Goal: Task Accomplishment & Management: Complete application form

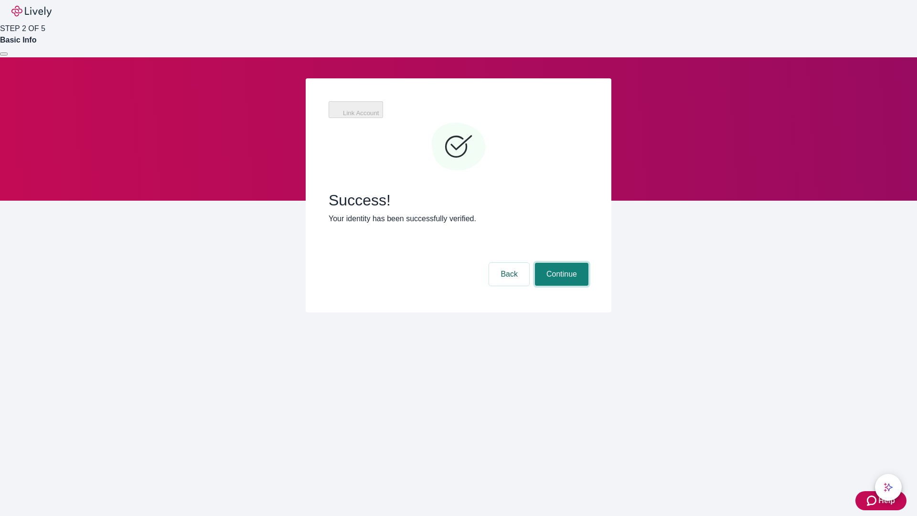
click at [560, 263] on button "Continue" at bounding box center [561, 274] width 53 height 23
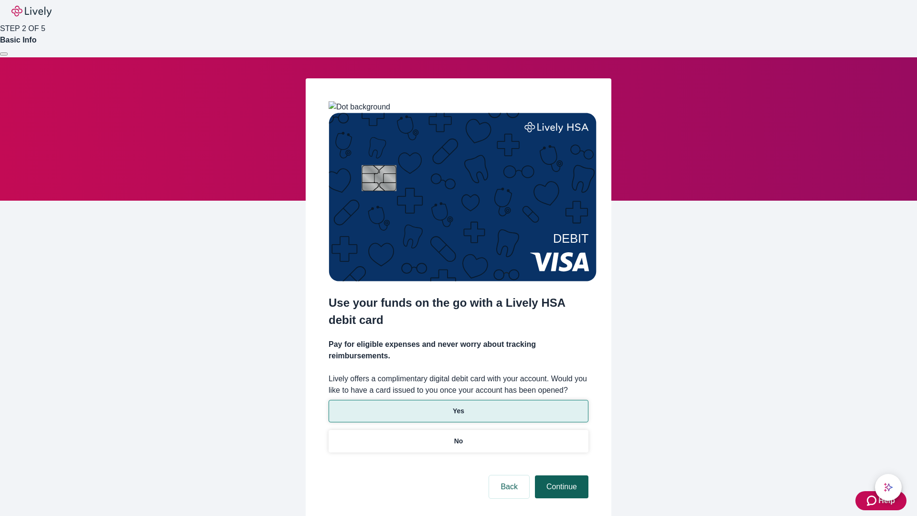
click at [458, 436] on p "No" at bounding box center [458, 441] width 9 height 10
click at [560, 475] on button "Continue" at bounding box center [561, 486] width 53 height 23
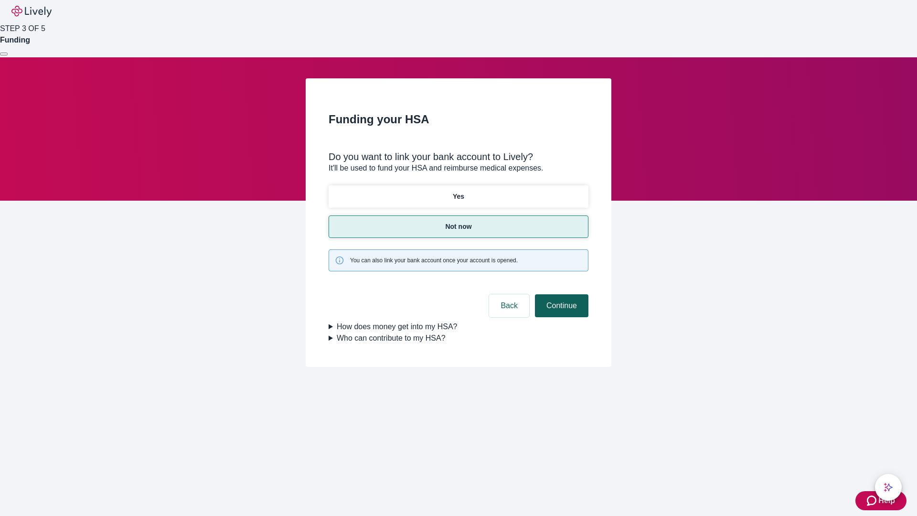
click at [560, 294] on button "Continue" at bounding box center [561, 305] width 53 height 23
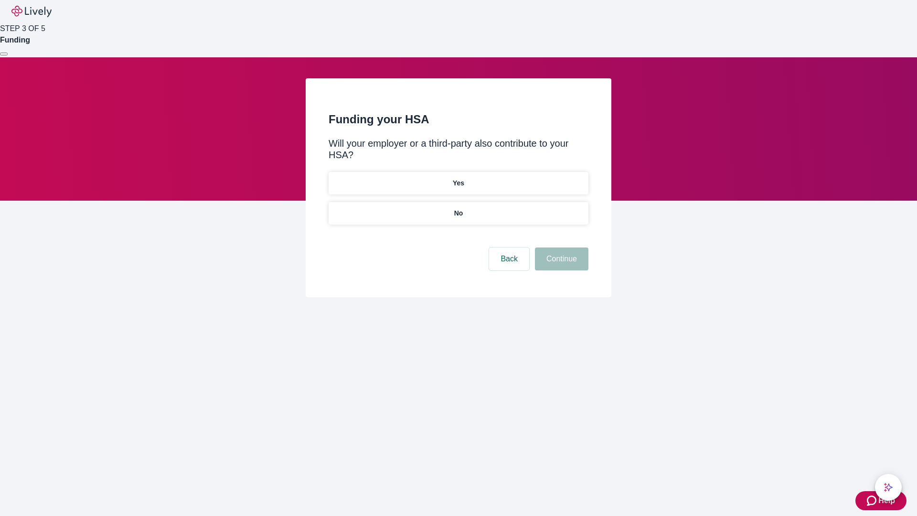
click at [458, 208] on p "No" at bounding box center [458, 213] width 9 height 10
click at [560, 247] on button "Continue" at bounding box center [561, 258] width 53 height 23
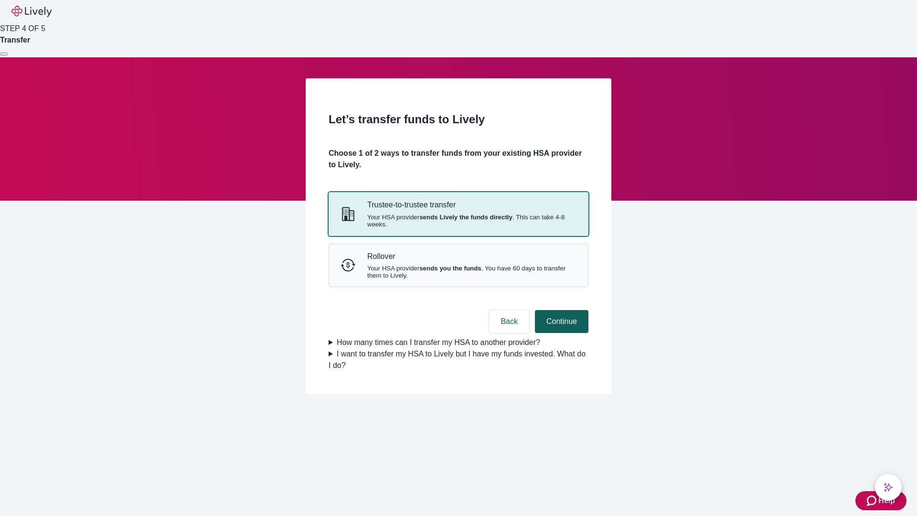
click at [458, 221] on strong "sends Lively the funds directly" at bounding box center [465, 217] width 93 height 7
click at [560, 333] on button "Continue" at bounding box center [561, 321] width 53 height 23
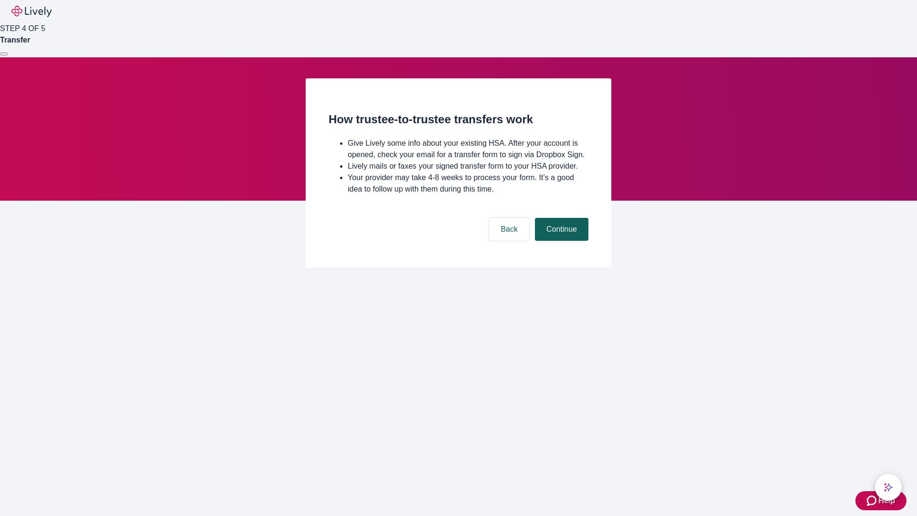
click at [560, 241] on button "Continue" at bounding box center [561, 229] width 53 height 23
